Goal: Task Accomplishment & Management: Complete application form

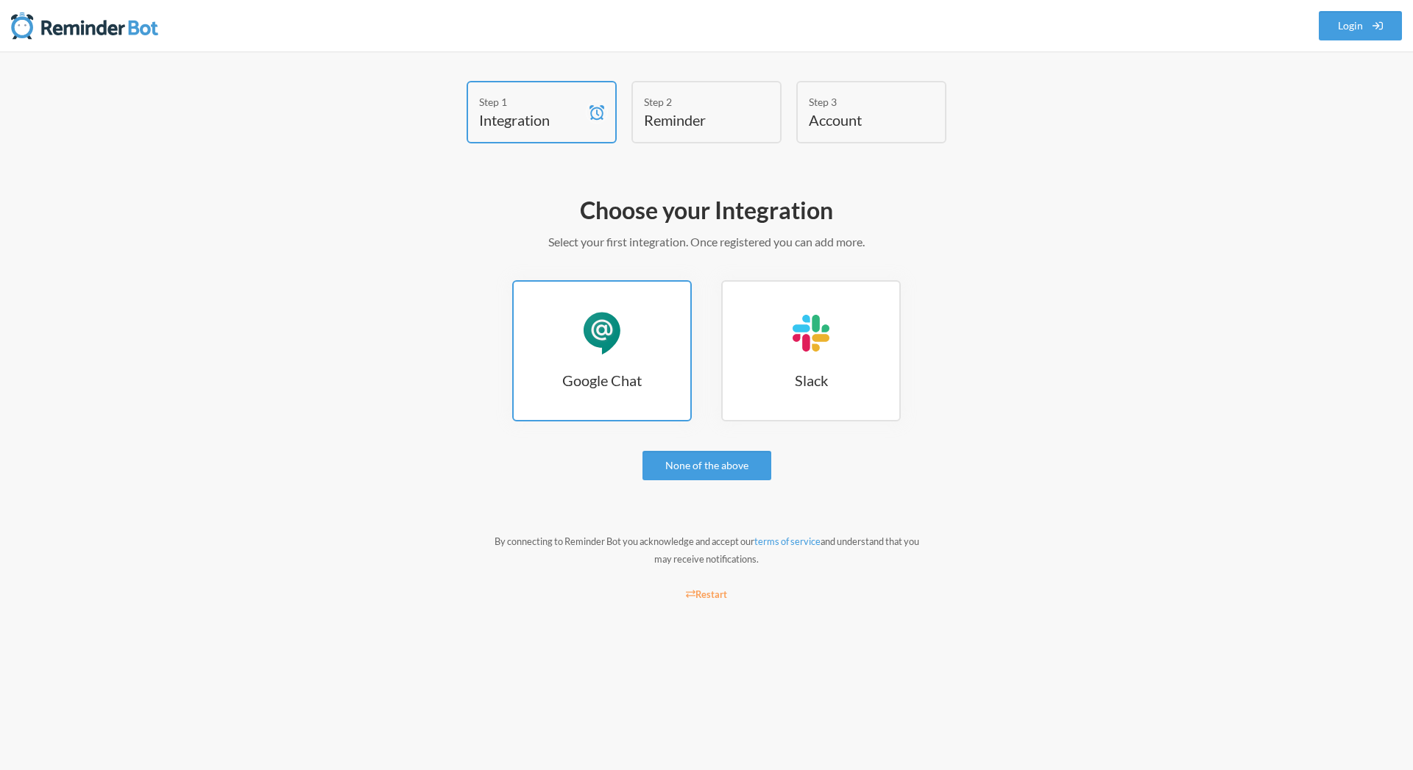
click at [643, 338] on link "Google Chat Google Chat" at bounding box center [602, 350] width 180 height 141
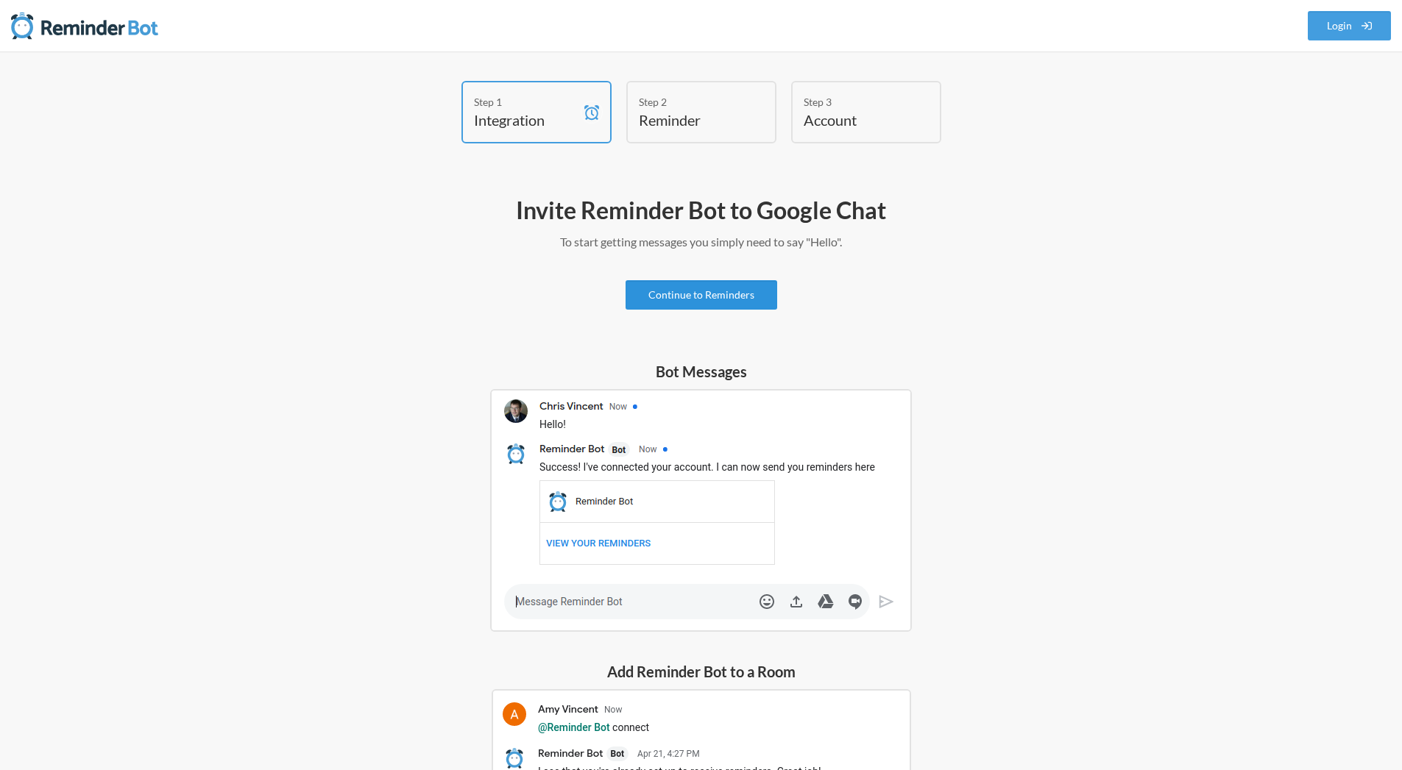
click at [717, 296] on link "Continue to Reminders" at bounding box center [701, 294] width 152 height 29
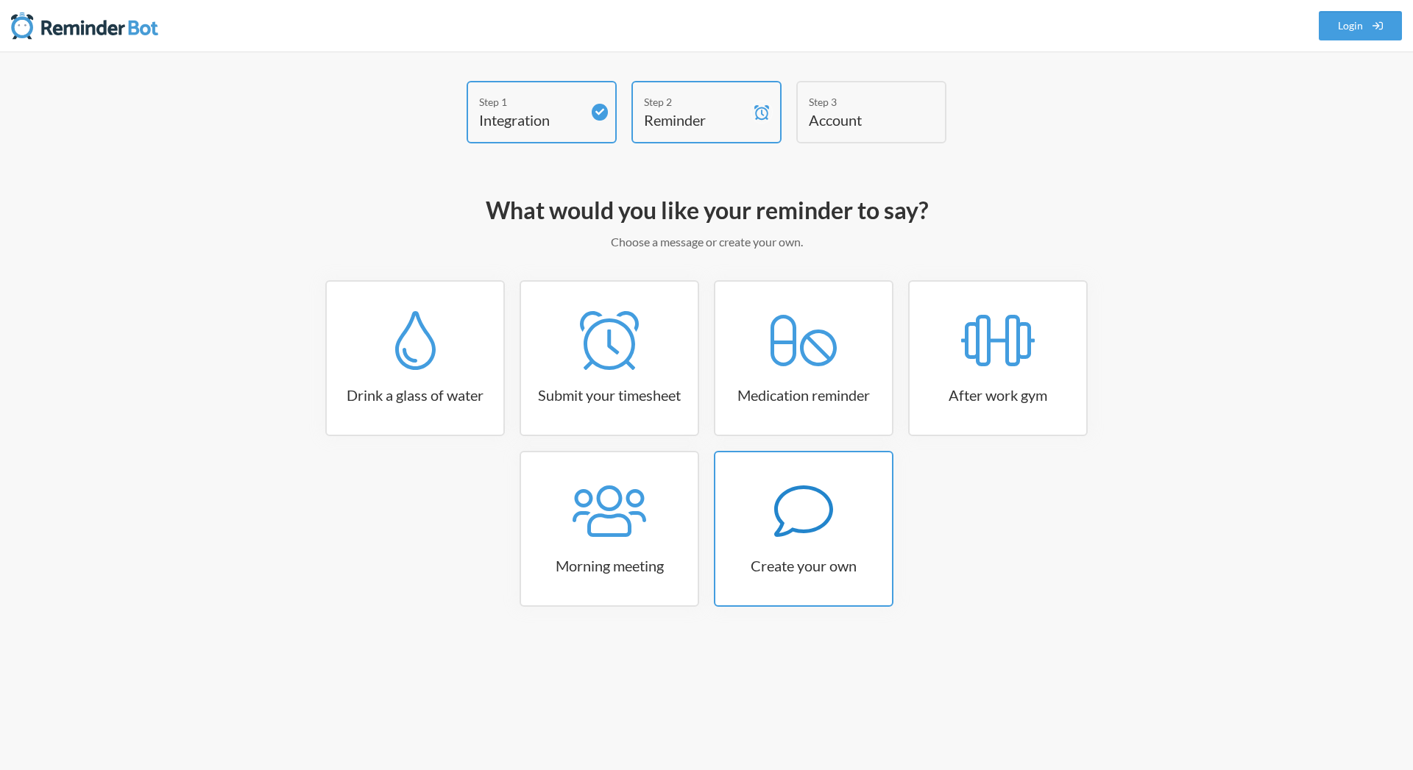
click at [768, 523] on div at bounding box center [803, 511] width 177 height 59
select select "10:30:00"
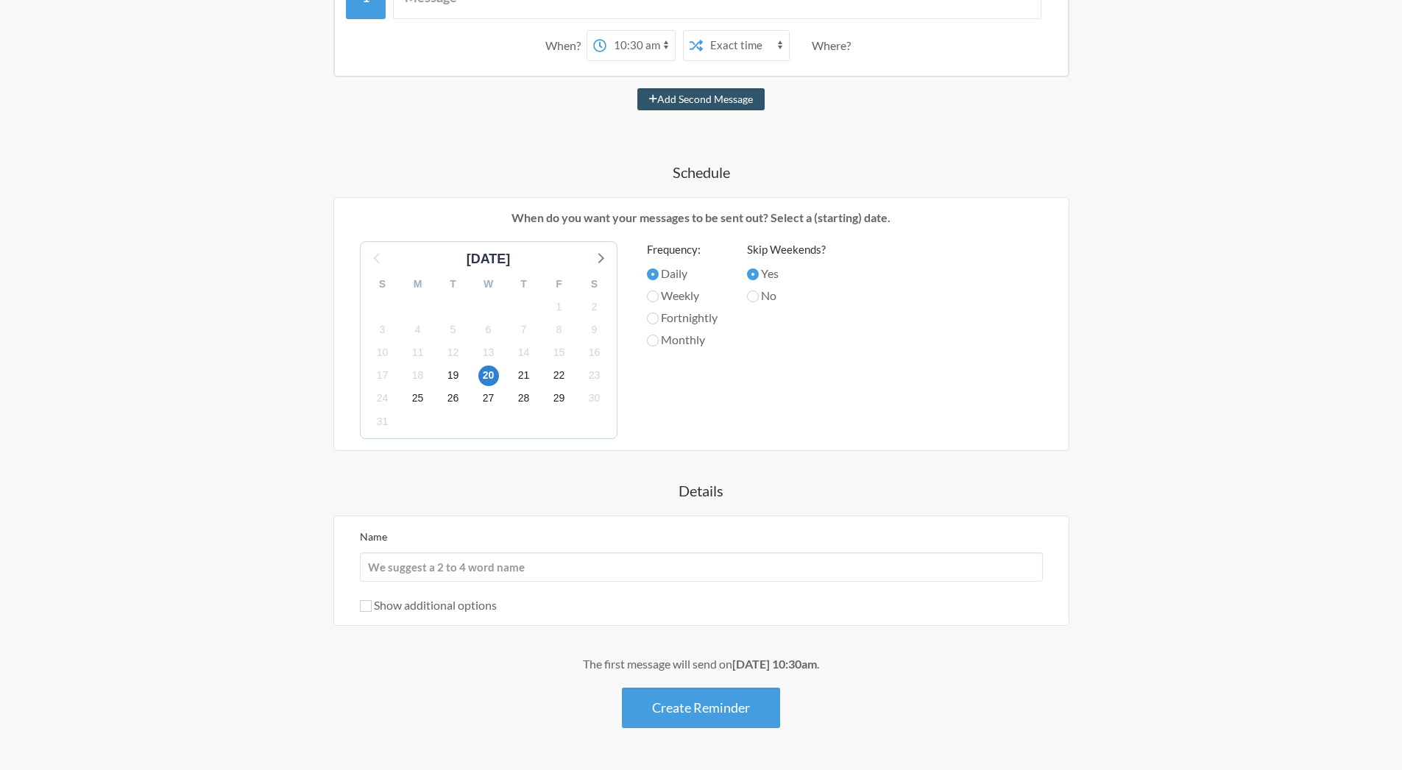
scroll to position [313, 0]
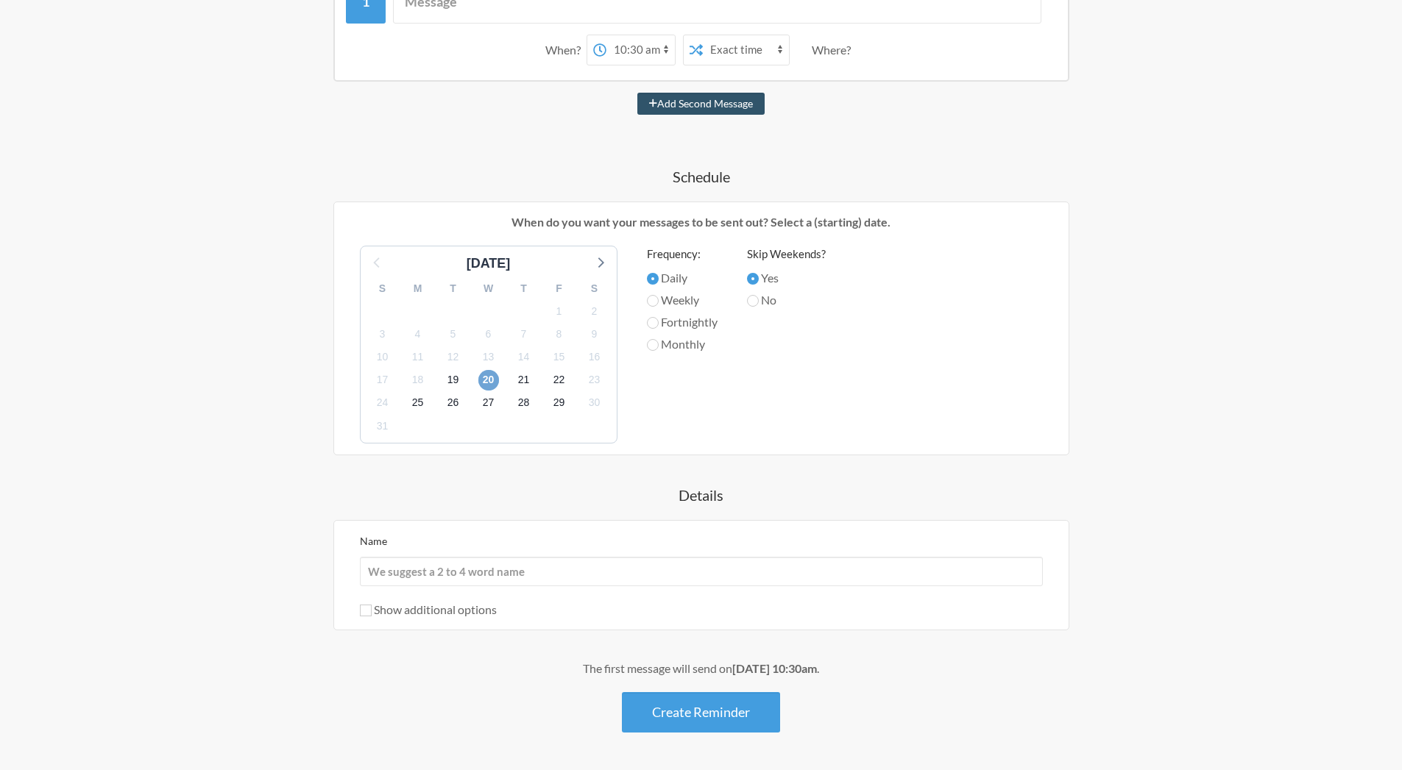
click at [487, 382] on span "20" at bounding box center [488, 380] width 21 height 21
click at [544, 577] on input "Name" at bounding box center [701, 571] width 683 height 29
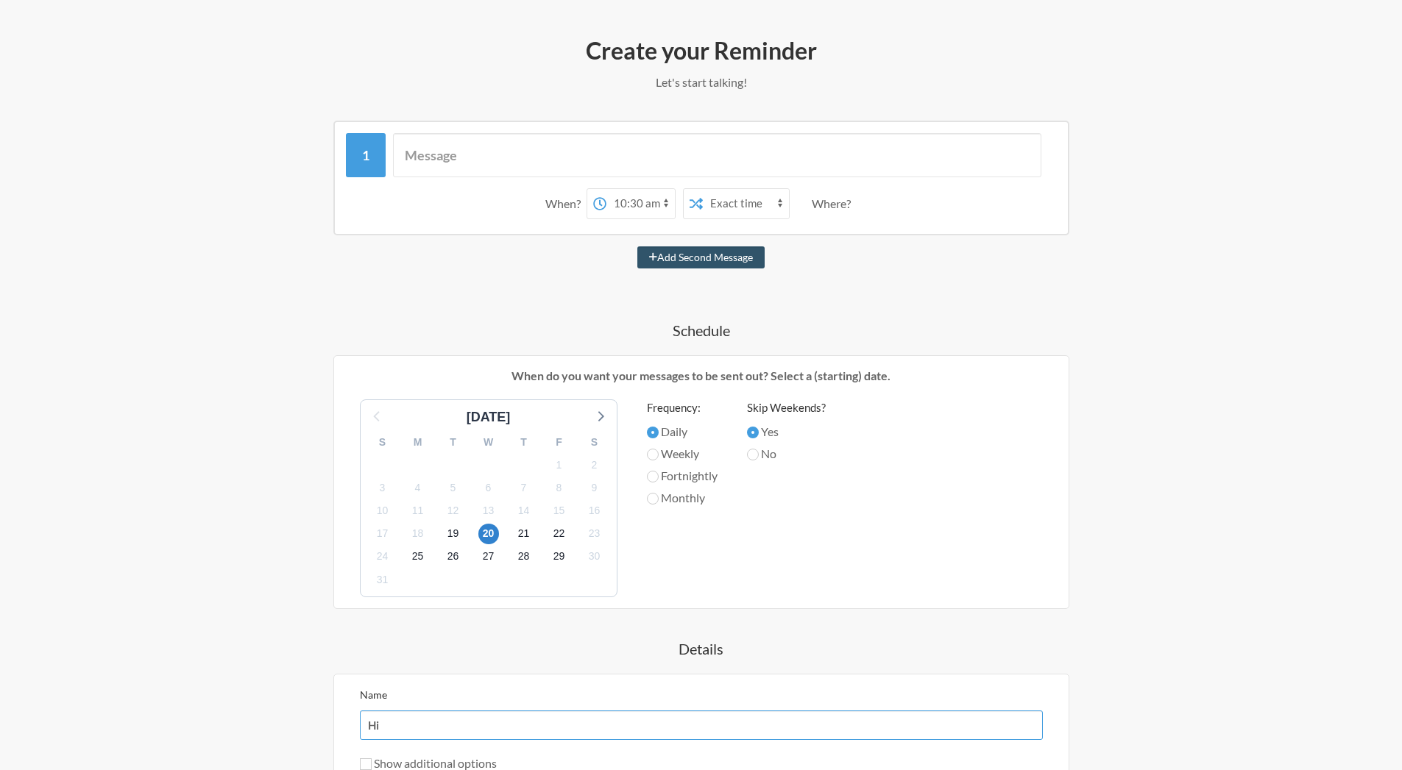
scroll to position [114, 0]
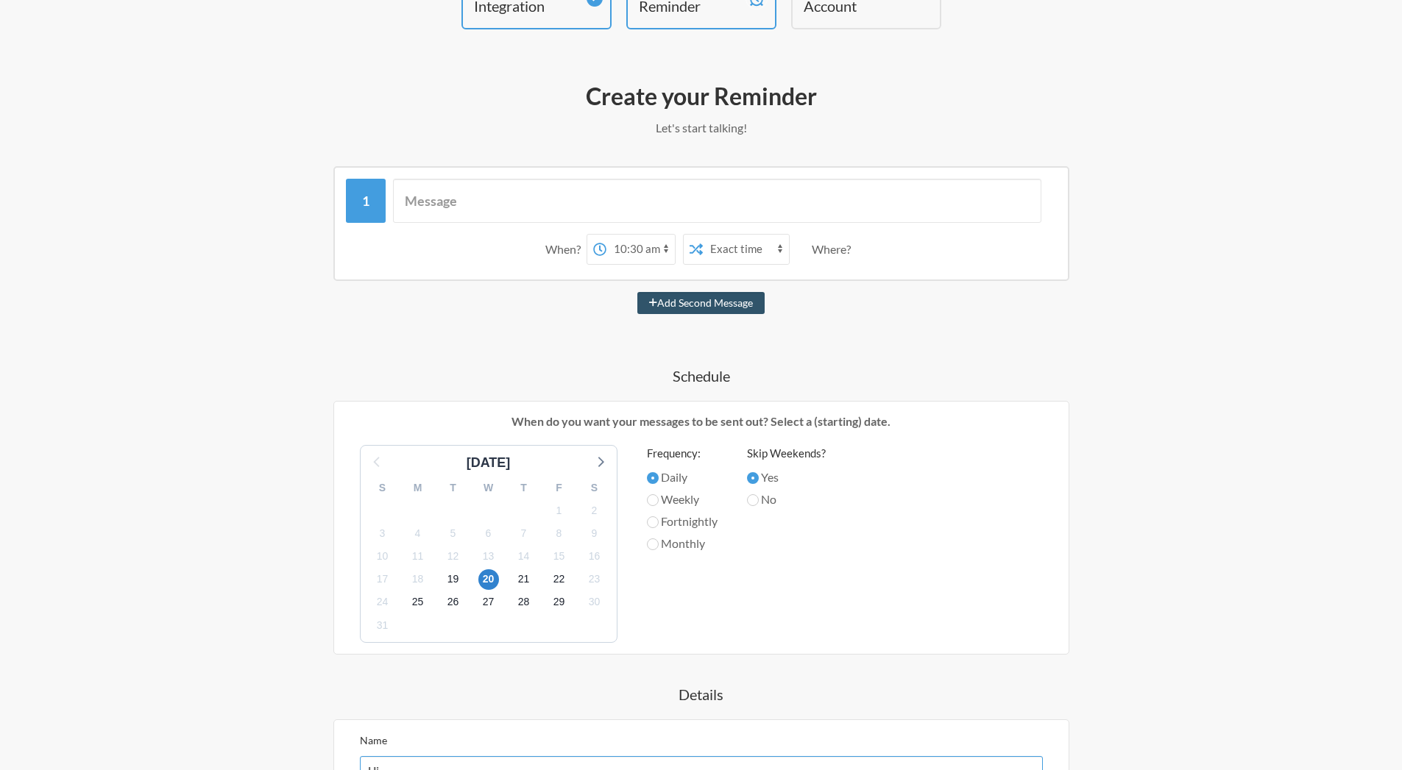
type input "Hi"
select select "09:45:00"
click at [606, 235] on select "12:00 am 12:15 am 12:30 am 12:45 am 1:00 am 1:15 am 1:30 am 1:45 am 2:00 am 2:1…" at bounding box center [640, 249] width 68 height 29
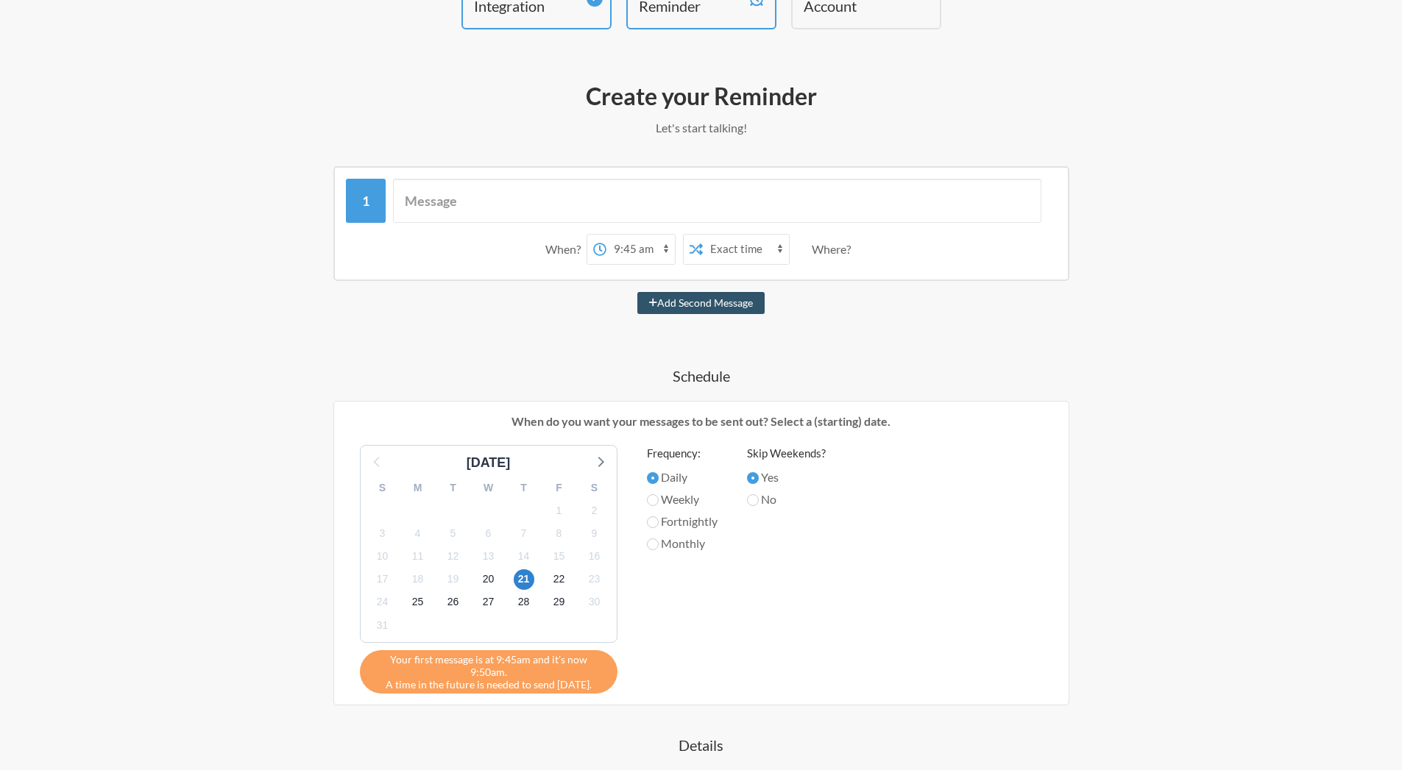
drag, startPoint x: 667, startPoint y: 249, endPoint x: 842, endPoint y: 327, distance: 191.0
click at [842, 327] on div "When? 12:00 am 12:15 am 12:30 am 12:45 am 1:00 am 1:15 am 1:30 am 1:45 am 2:00 …" at bounding box center [700, 574] width 853 height 817
click at [703, 235] on select "Exact time Random time" at bounding box center [746, 249] width 86 height 29
click at [665, 254] on select "12:00 am 12:15 am 12:30 am 12:45 am 1:00 am 1:15 am 1:30 am 1:45 am 2:00 am 2:1…" at bounding box center [640, 249] width 68 height 29
select select "false"
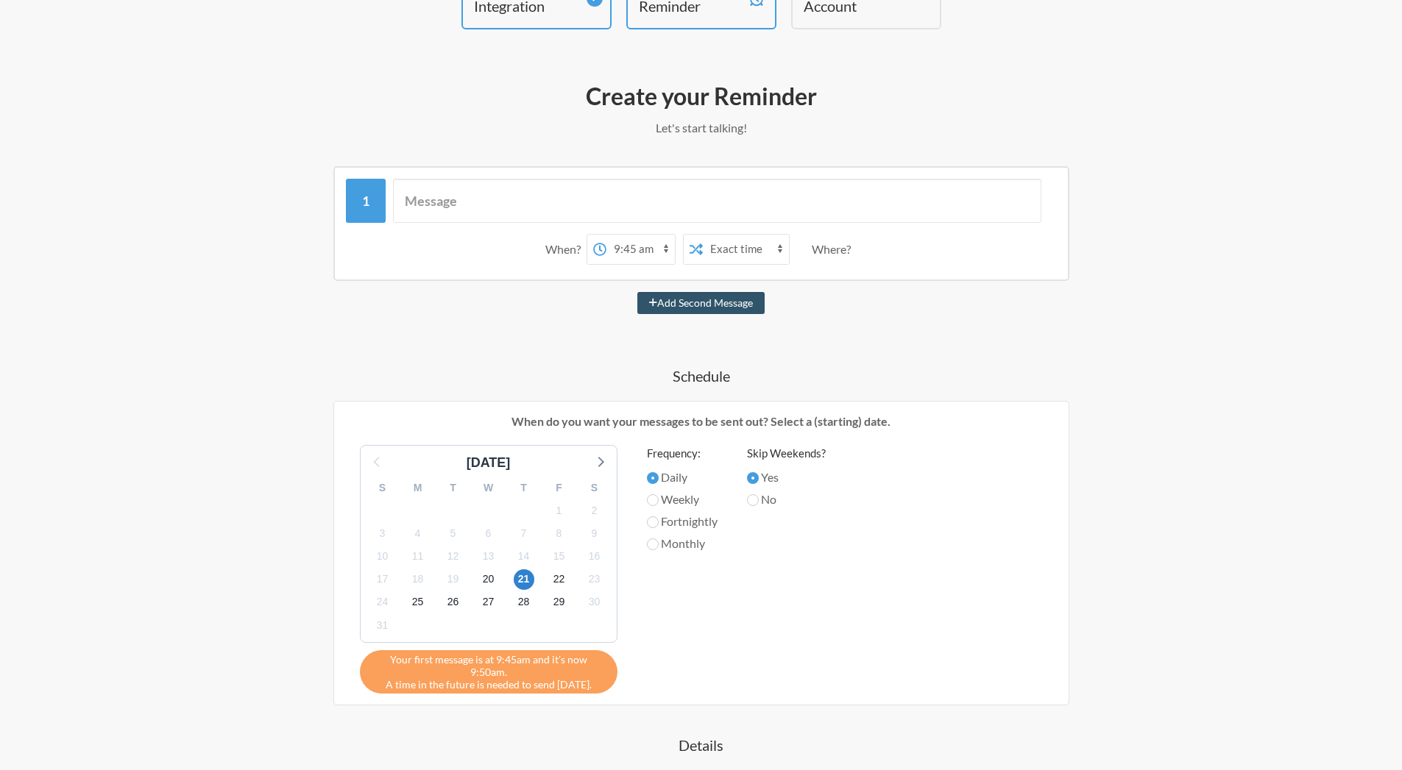
click at [703, 235] on select "Exact time Random time" at bounding box center [746, 249] width 86 height 29
select select "10:00:00"
click at [606, 235] on select "12:00 am 12:15 am 12:30 am 12:45 am 1:00 am 1:15 am 1:30 am 1:45 am 2:00 am 2:1…" at bounding box center [640, 249] width 68 height 29
click at [734, 581] on div "[DATE] S M T W T F S 27 28 29 30 31 1 2 3 4 5 6 7 8 9 10 11 12 13 14 15 16 17 1…" at bounding box center [701, 569] width 712 height 249
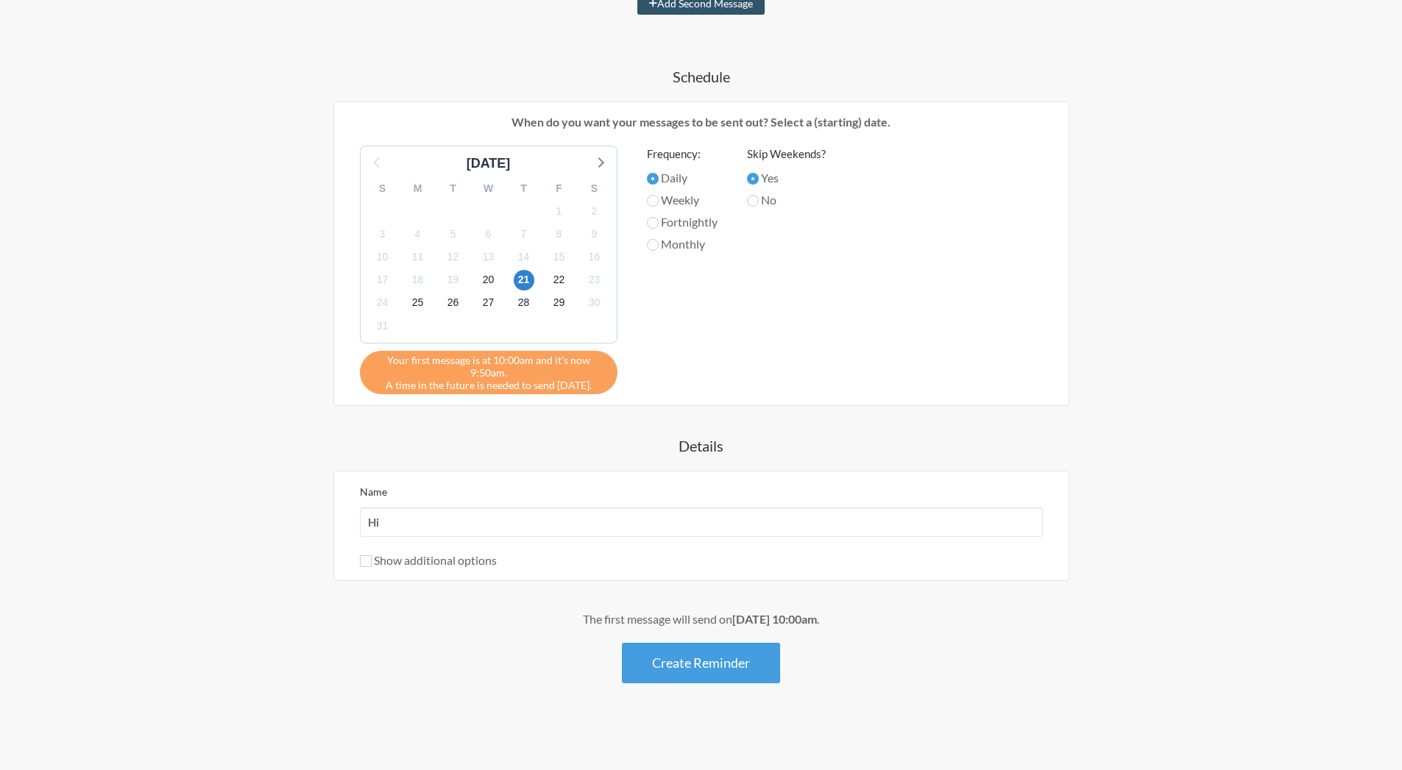
scroll to position [415, 0]
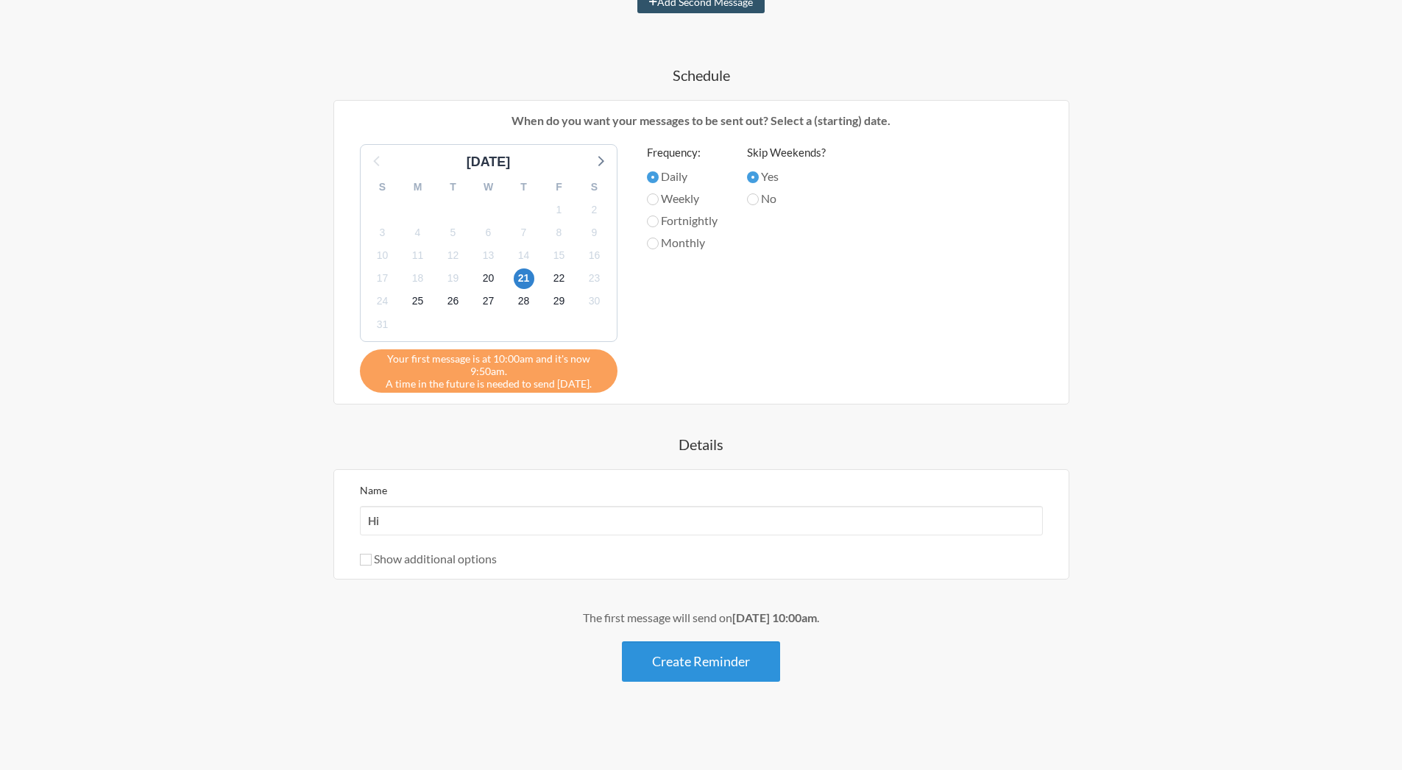
click at [723, 670] on button "Create Reminder" at bounding box center [701, 662] width 158 height 40
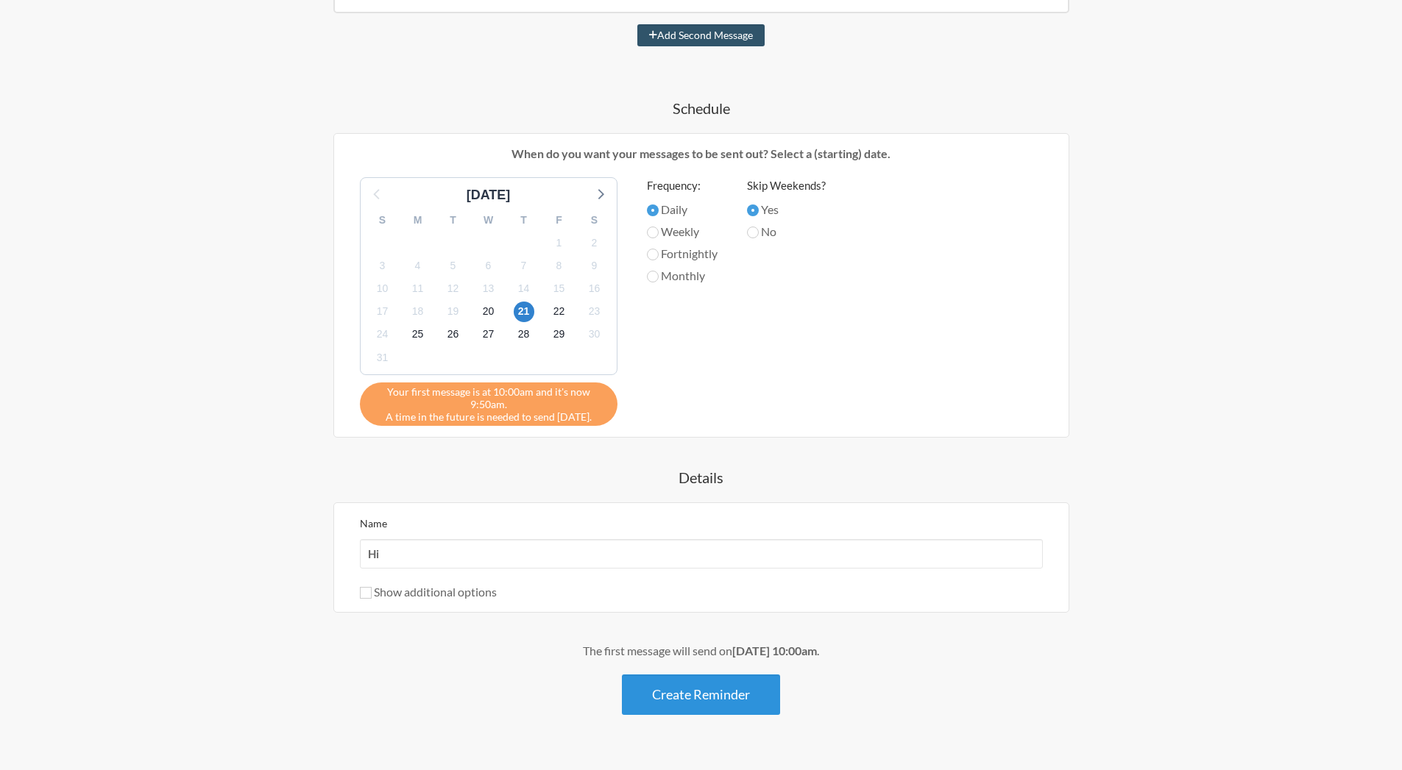
scroll to position [448, 0]
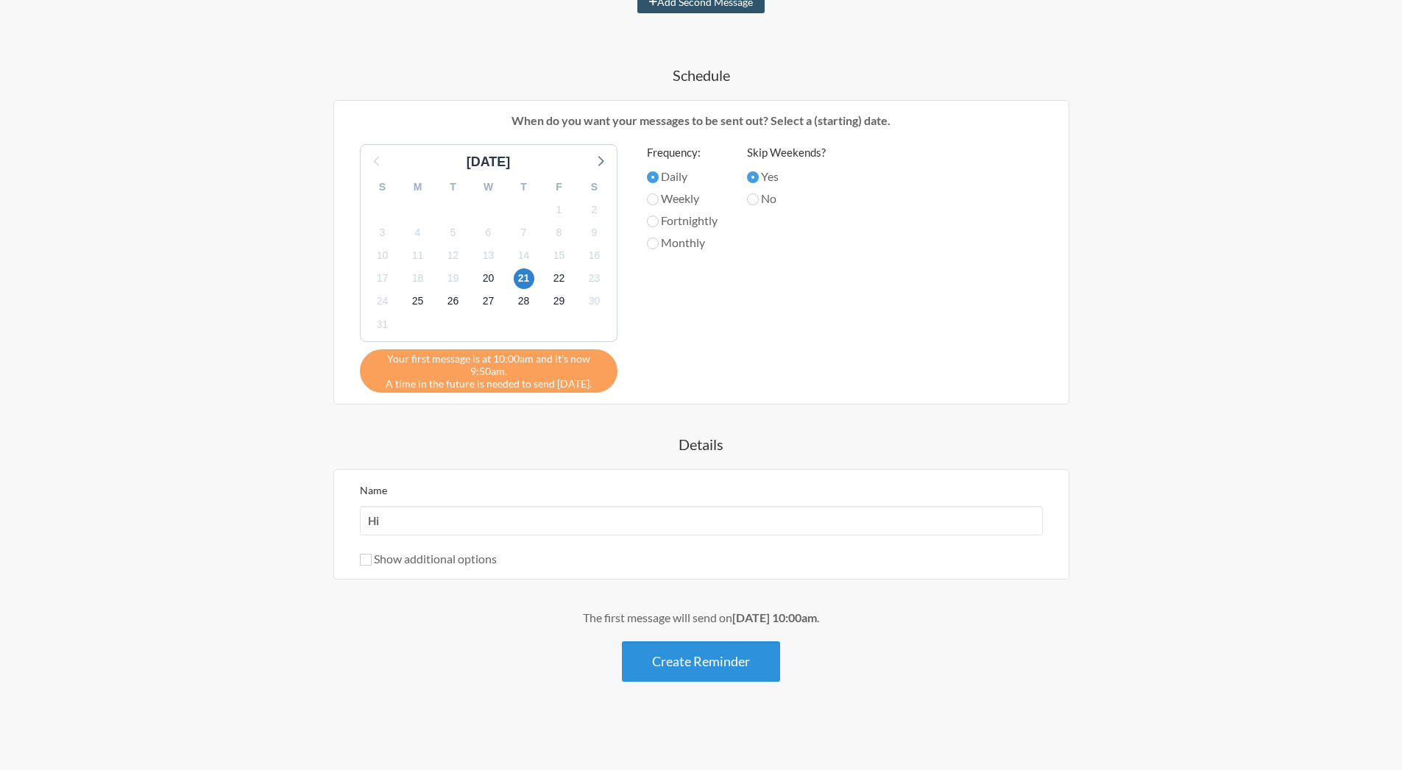
click at [738, 667] on button "Create Reminder" at bounding box center [701, 662] width 158 height 40
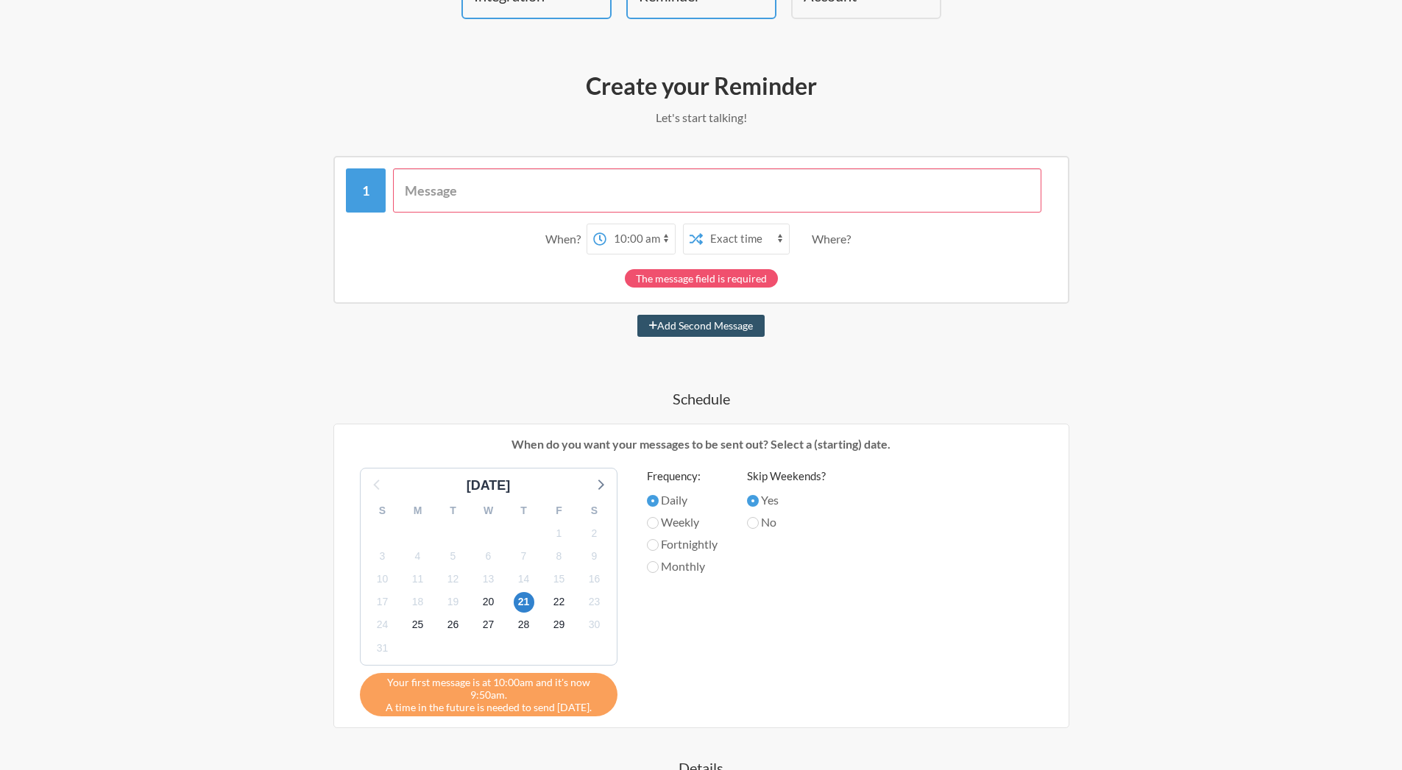
scroll to position [0, 0]
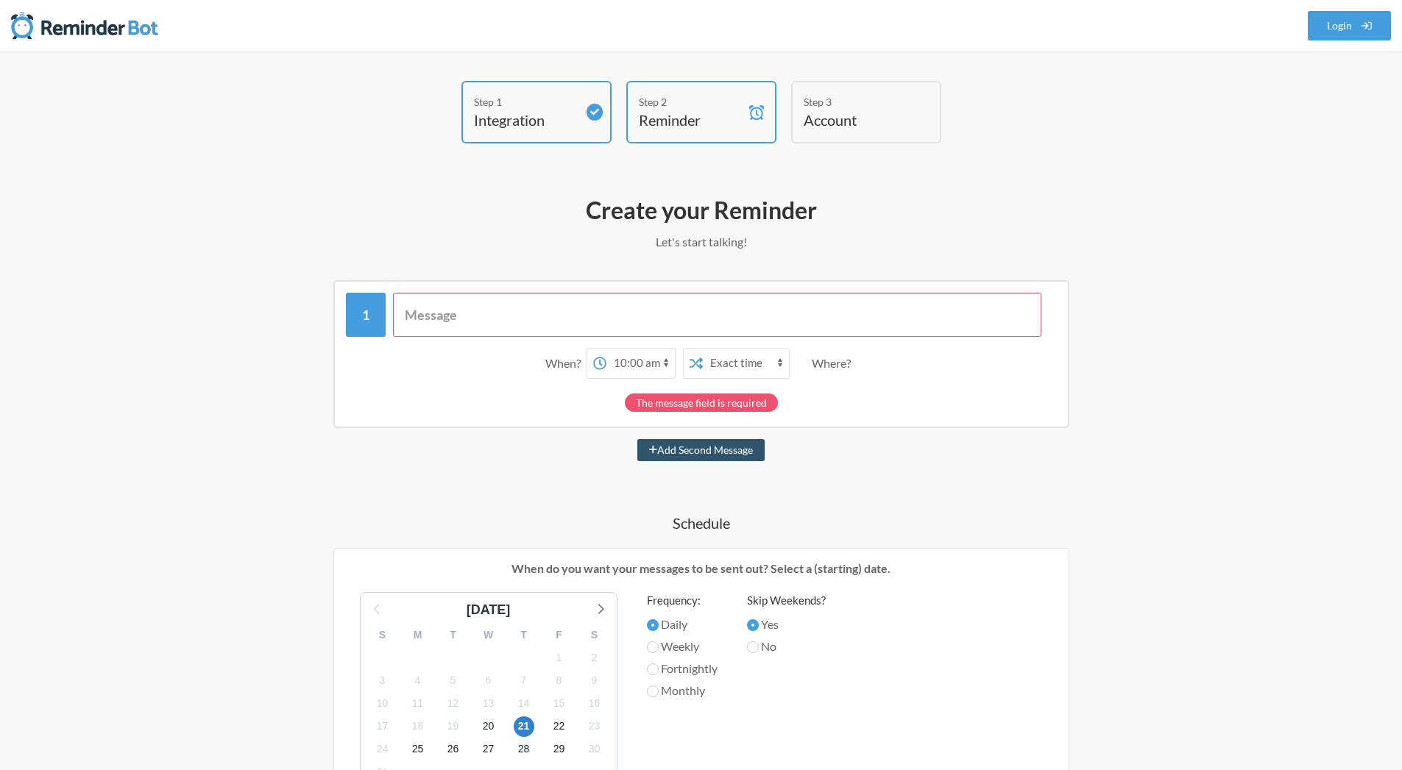
click at [561, 307] on input "text" at bounding box center [717, 315] width 648 height 44
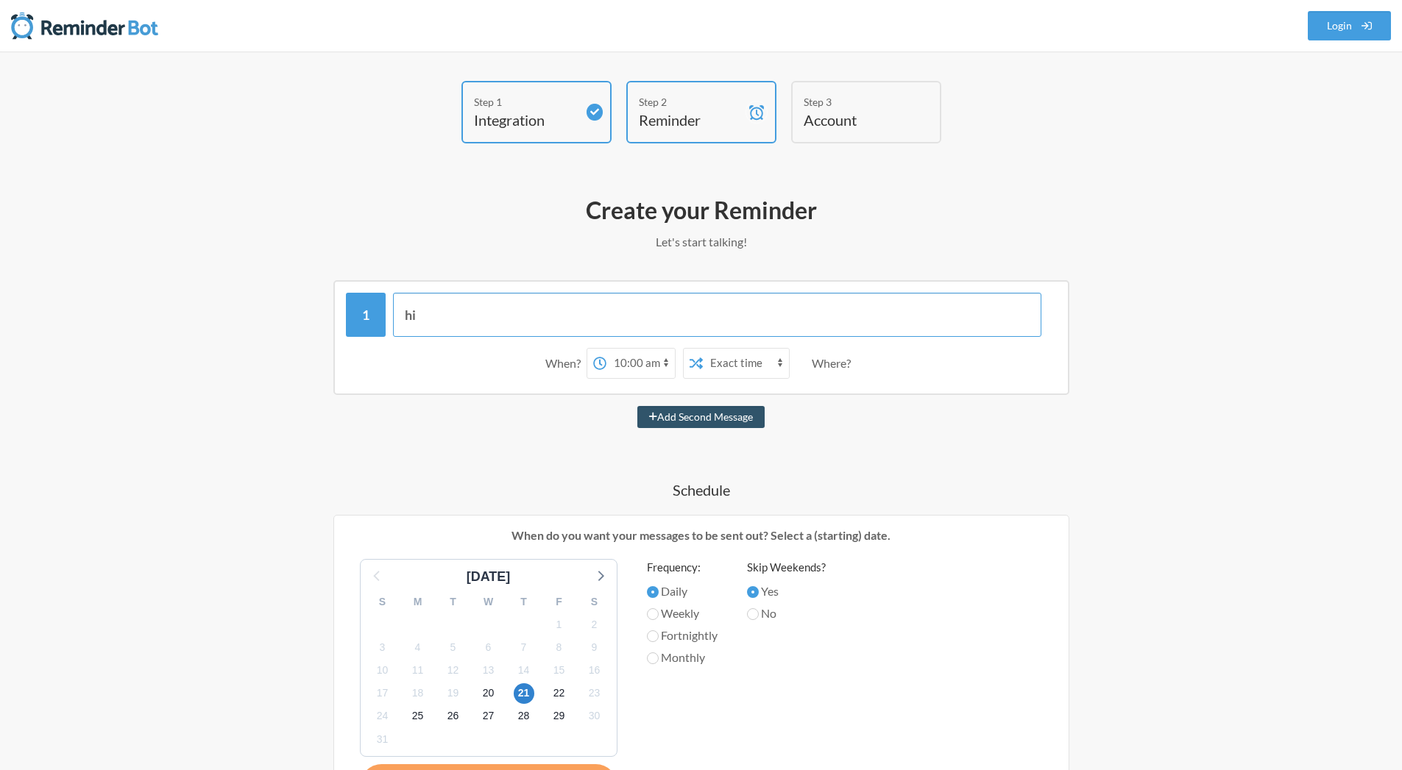
scroll to position [415, 0]
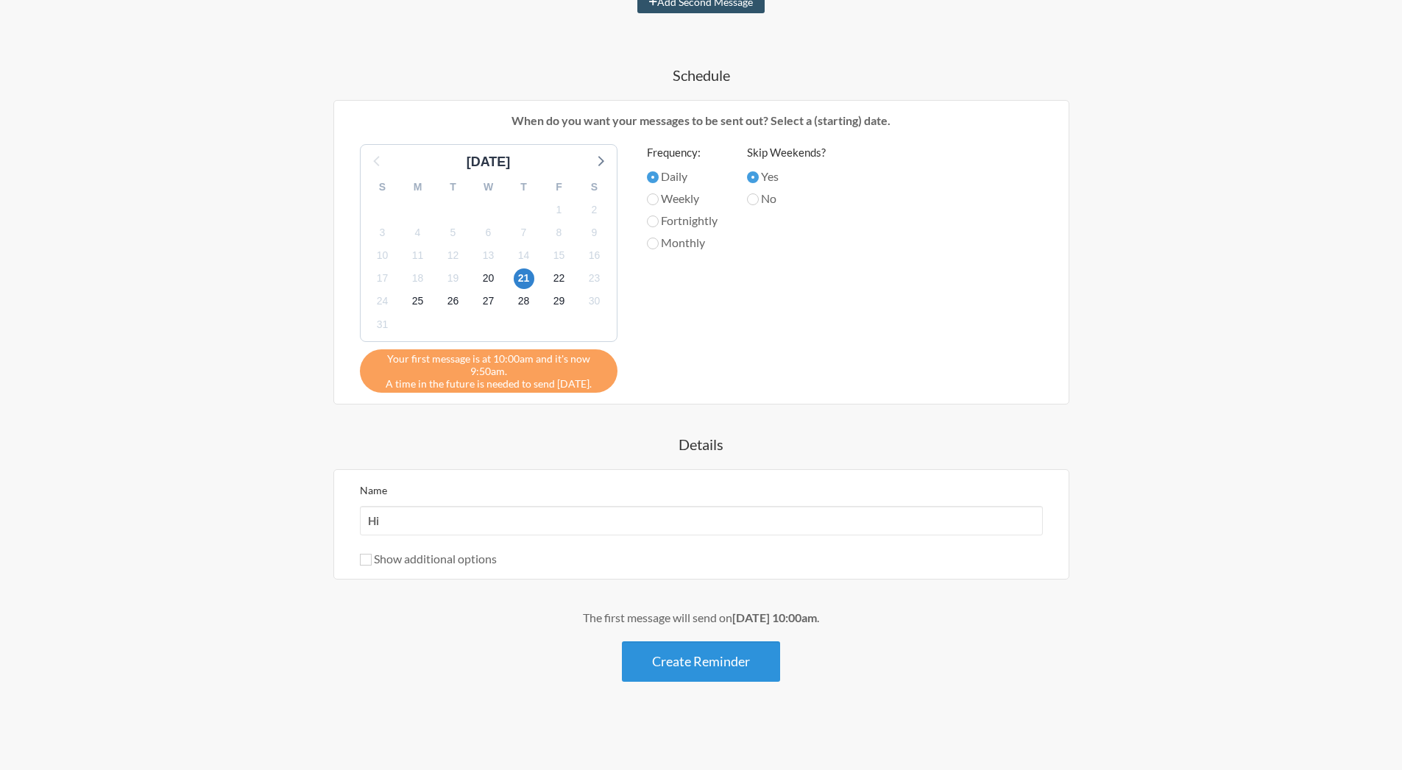
type input "hi"
click at [687, 670] on button "Create Reminder" at bounding box center [701, 662] width 158 height 40
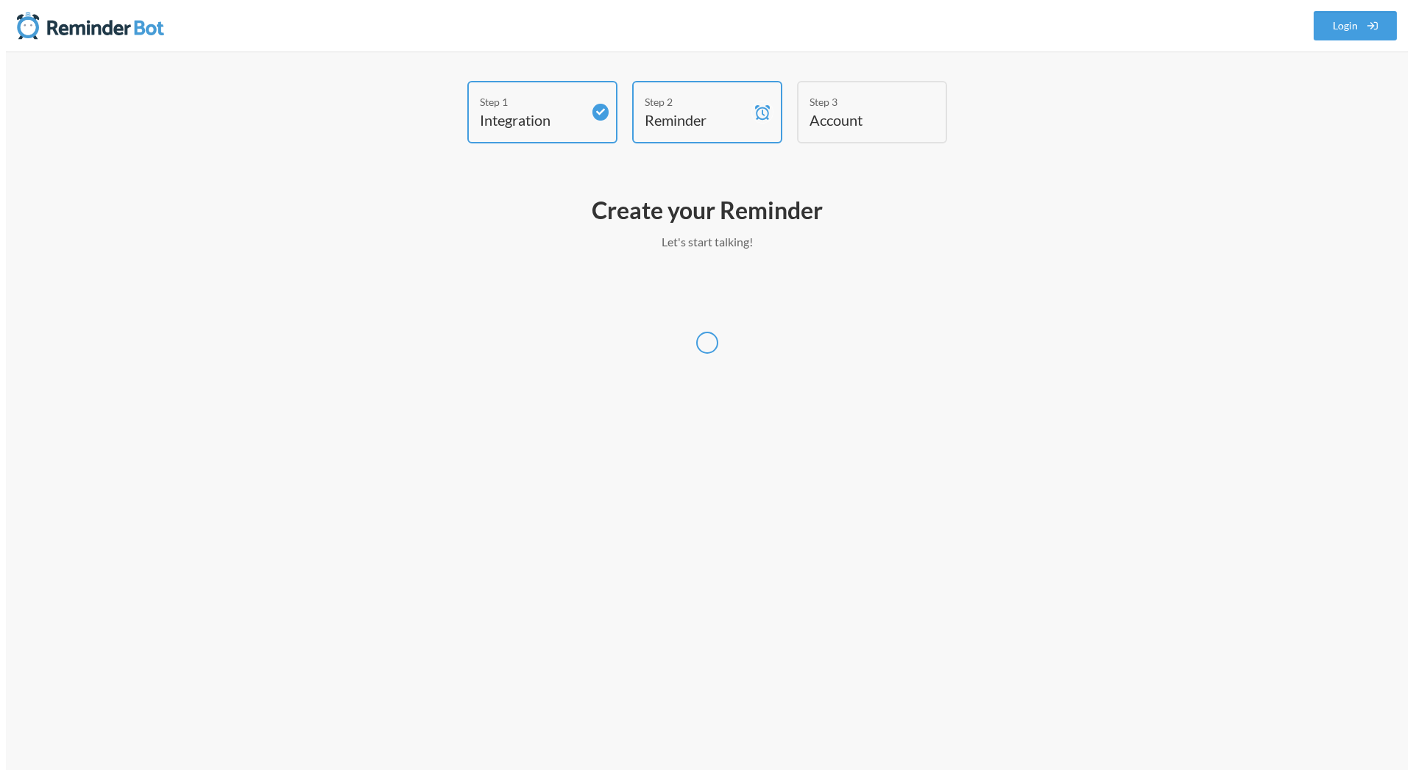
scroll to position [0, 0]
select select "UTC"
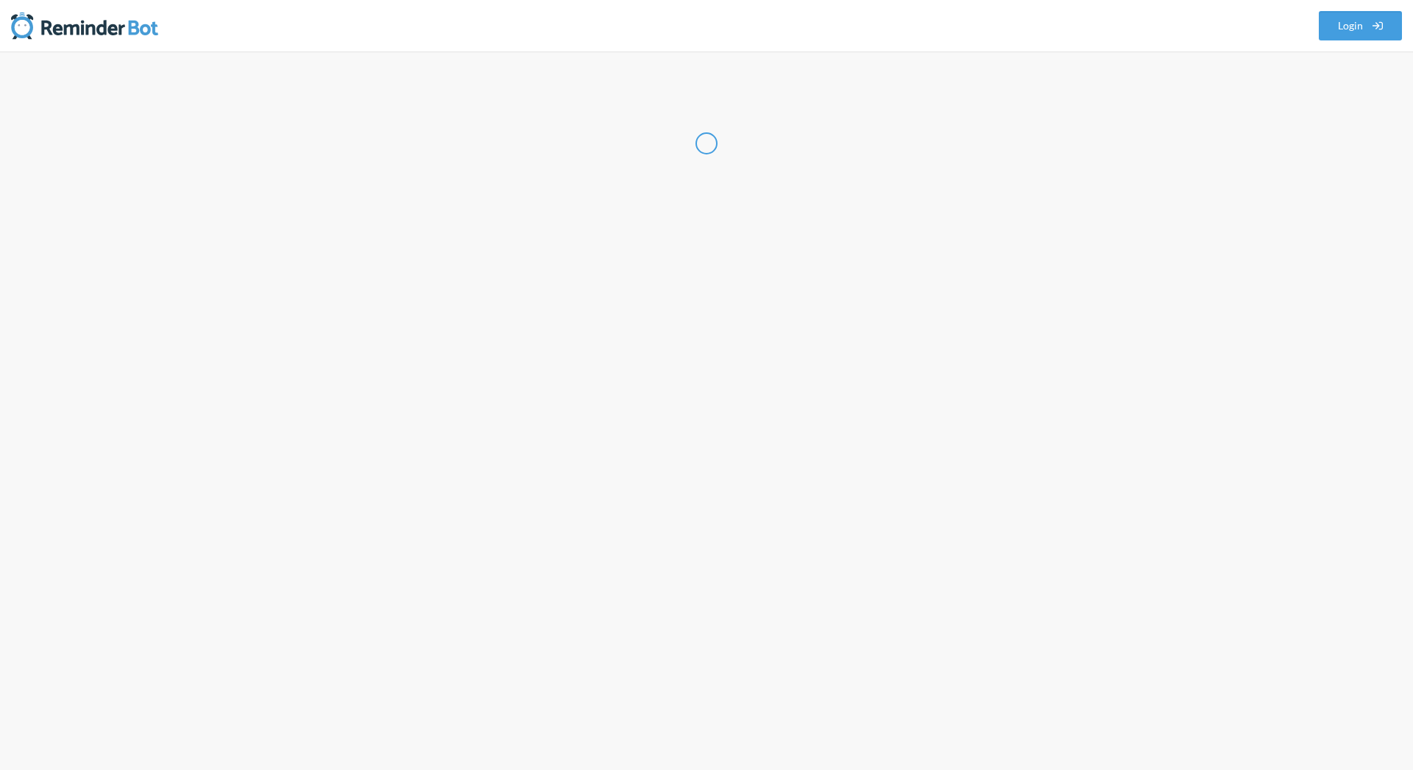
select select "NP"
